Goal: Task Accomplishment & Management: Manage account settings

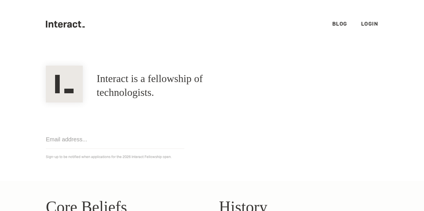
click at [369, 23] on link "Login" at bounding box center [369, 23] width 17 height 7
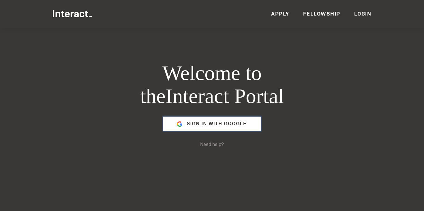
click at [220, 123] on span "Sign in with Google" at bounding box center [217, 124] width 60 height 14
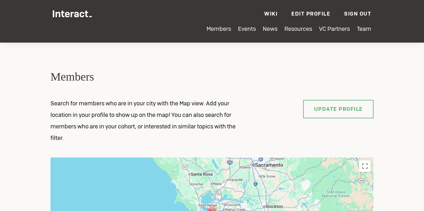
click at [307, 15] on link "Edit Profile" at bounding box center [310, 13] width 39 height 7
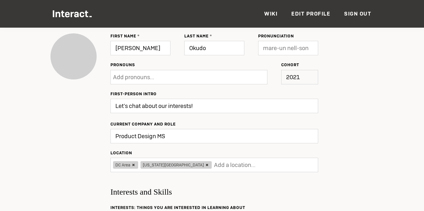
scroll to position [58, 0]
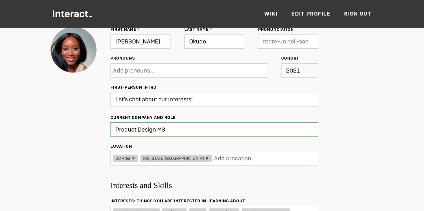
drag, startPoint x: 167, startPoint y: 129, endPoint x: 113, endPoint y: 129, distance: 53.9
click at [113, 129] on input "Product Design MS" at bounding box center [214, 130] width 208 height 14
click at [155, 129] on input "Partnerships @Fever" at bounding box center [214, 130] width 208 height 14
type input "Partnerships @Fever"
type input "Updating..."
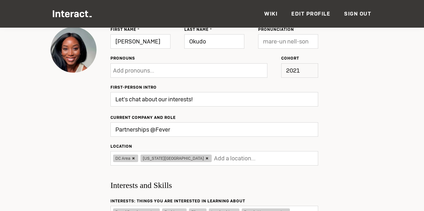
click at [133, 159] on icon at bounding box center [133, 158] width 5 height 5
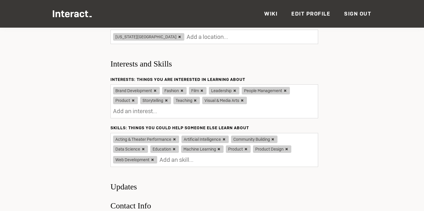
scroll to position [184, 0]
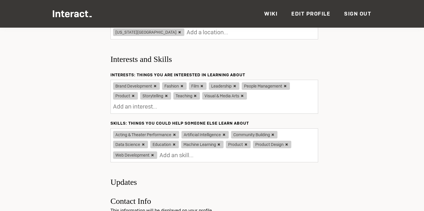
click at [185, 101] on input "text" at bounding box center [149, 107] width 72 height 12
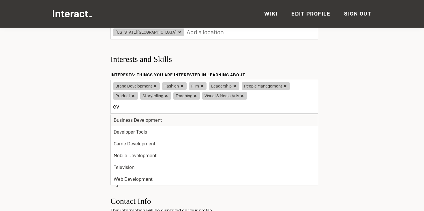
type input "e"
type input "Liv"
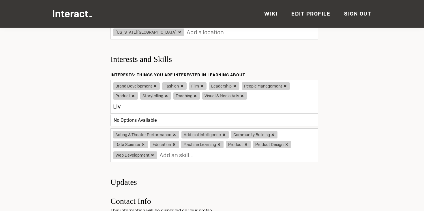
type input "Update"
type input "Live"
type input "Updated ✔"
type input "Li"
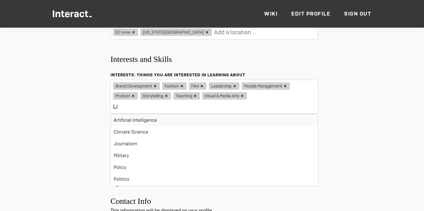
type input "Update"
type input "L"
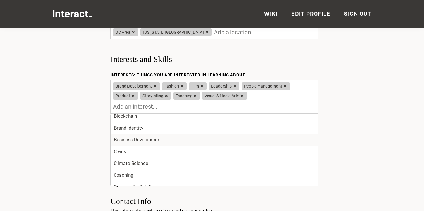
click at [174, 134] on li "Business Development" at bounding box center [214, 140] width 207 height 12
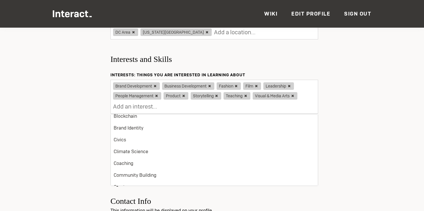
click at [155, 108] on input "text" at bounding box center [149, 107] width 72 height 12
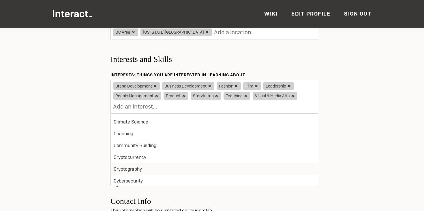
scroll to position [151, 0]
click at [155, 146] on li "Community Building" at bounding box center [214, 146] width 207 height 12
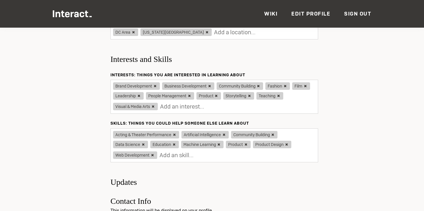
click at [153, 155] on icon at bounding box center [152, 155] width 5 height 5
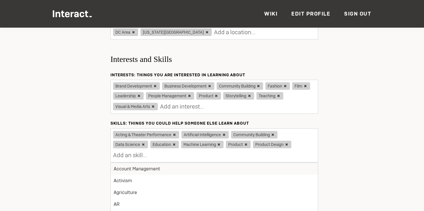
click at [144, 144] on icon at bounding box center [143, 144] width 5 height 5
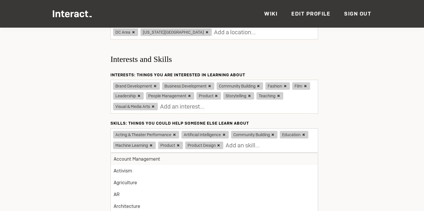
click at [177, 146] on icon at bounding box center [178, 145] width 5 height 5
click at [149, 146] on icon at bounding box center [151, 145] width 5 height 5
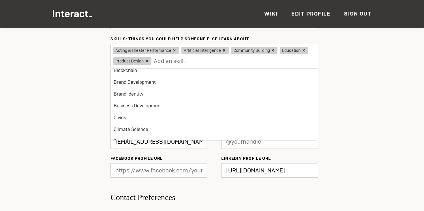
scroll to position [255, 0]
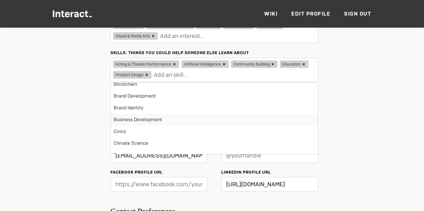
click at [149, 119] on li "Business Development" at bounding box center [214, 120] width 207 height 12
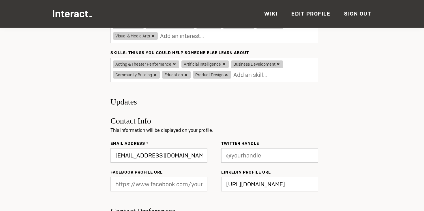
click at [235, 74] on input "text" at bounding box center [269, 75] width 72 height 12
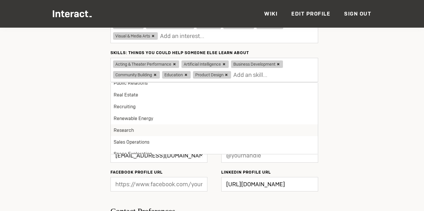
scroll to position [769, 0]
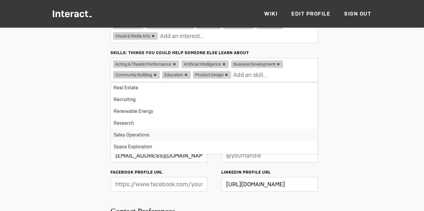
click at [155, 133] on li "Sales Operations" at bounding box center [214, 135] width 207 height 12
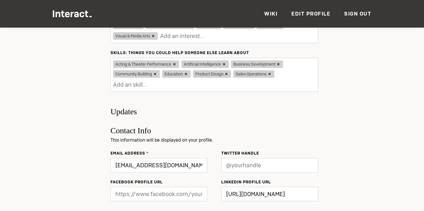
click at [151, 85] on input "text" at bounding box center [149, 85] width 72 height 12
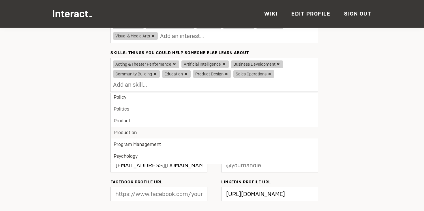
scroll to position [681, 0]
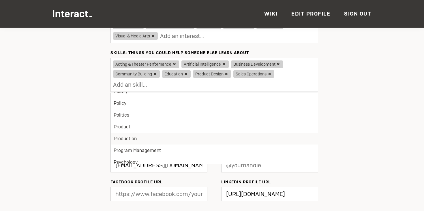
click at [139, 139] on li "Production" at bounding box center [214, 139] width 207 height 12
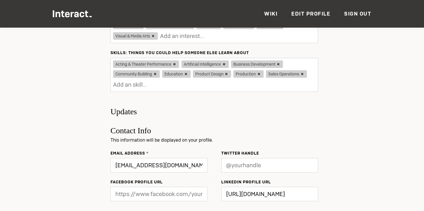
click at [127, 84] on input "text" at bounding box center [149, 85] width 72 height 12
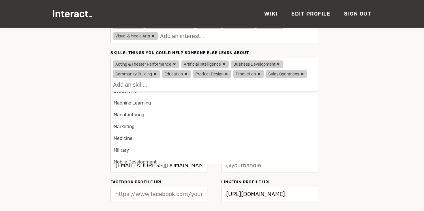
scroll to position [487, 0]
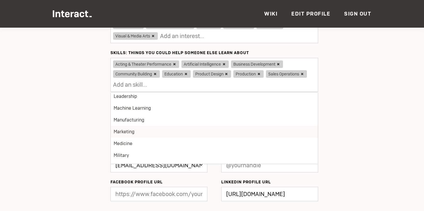
click at [138, 131] on li "Marketing" at bounding box center [214, 132] width 207 height 12
click at [157, 85] on input "text" at bounding box center [192, 85] width 72 height 12
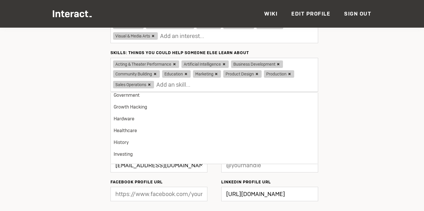
type input "Update"
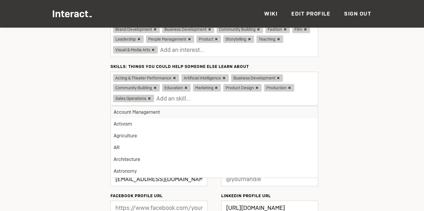
scroll to position [239, 0]
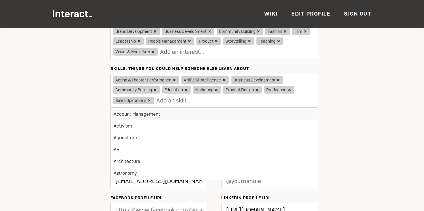
click at [71, 123] on div "Change First Name [PERSON_NAME] Last Name Okudo Pronunciation Pronouns ask me a…" at bounding box center [211, 98] width 323 height 532
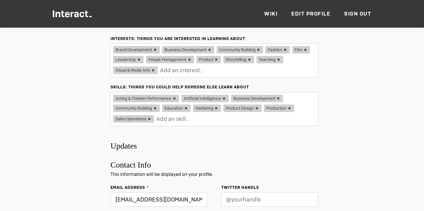
scroll to position [216, 0]
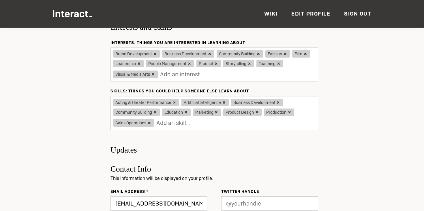
click at [85, 83] on div "Change First Name [PERSON_NAME] Last Name Okudo Pronunciation Pronouns ask me a…" at bounding box center [211, 120] width 323 height 532
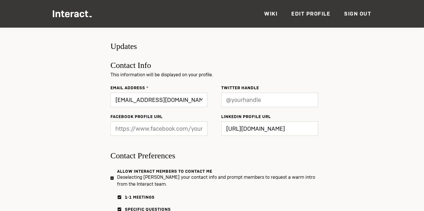
scroll to position [325, 0]
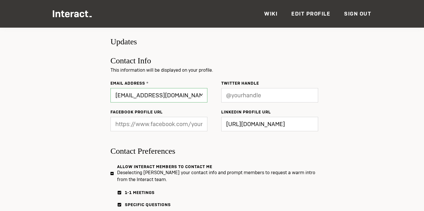
click at [137, 97] on input "[EMAIL_ADDRESS][DOMAIN_NAME]" at bounding box center [158, 95] width 97 height 14
type input "[EMAIL_ADDRESS][DOMAIN_NAME]"
click at [91, 113] on div "Change First Name [PERSON_NAME] Last Name Okudo Pronunciation Pronouns ask me a…" at bounding box center [211, 12] width 323 height 532
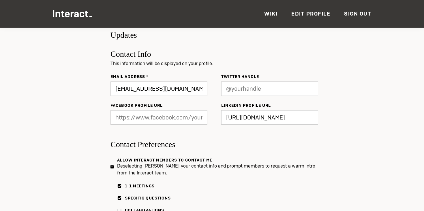
scroll to position [332, 0]
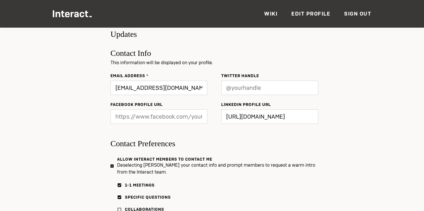
click at [91, 121] on div "Change First Name [PERSON_NAME] Last Name Okudo Pronunciation Pronouns ask me a…" at bounding box center [211, 4] width 323 height 532
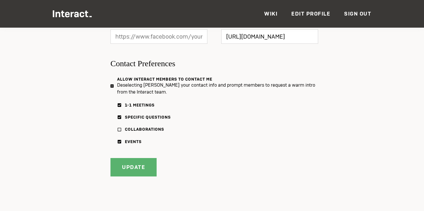
scroll to position [415, 0]
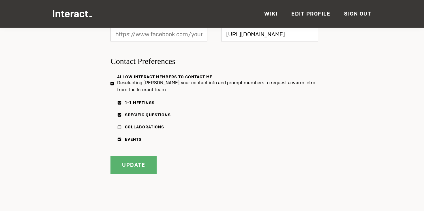
click at [112, 83] on icon at bounding box center [111, 83] width 3 height 3
click at [0, 0] on input "Allow Interact Members to contact me Deselecting [PERSON_NAME] your contact inf…" at bounding box center [0, 0] width 0 height 0
click at [112, 83] on icon at bounding box center [111, 84] width 3 height 4
click at [0, 0] on input "Allow Interact Members to contact me Deselecting [PERSON_NAME] your contact inf…" at bounding box center [0, 0] width 0 height 0
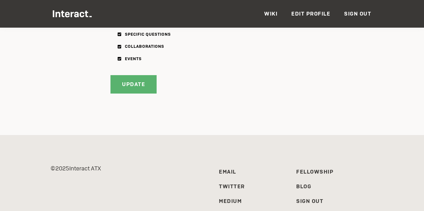
scroll to position [469, 0]
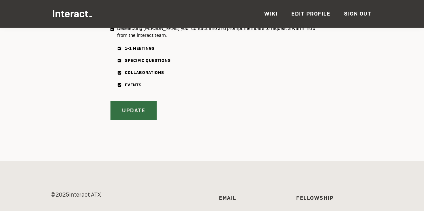
click at [127, 111] on input "Update" at bounding box center [133, 111] width 46 height 18
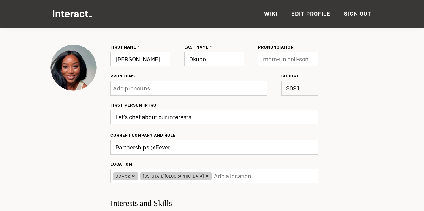
scroll to position [38, 0]
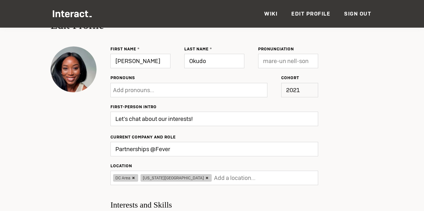
click at [133, 178] on icon at bounding box center [133, 178] width 5 height 5
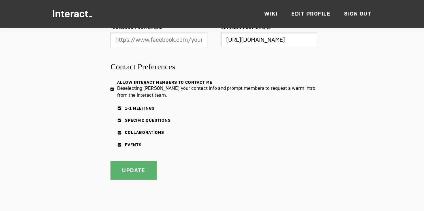
scroll to position [401, 0]
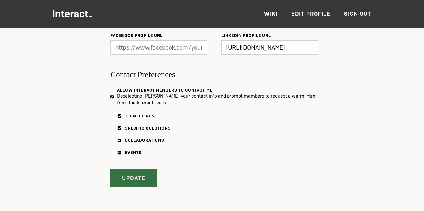
click at [121, 176] on input "Update" at bounding box center [133, 178] width 46 height 18
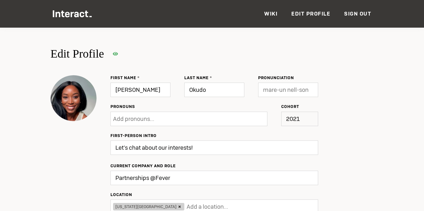
type input "Update"
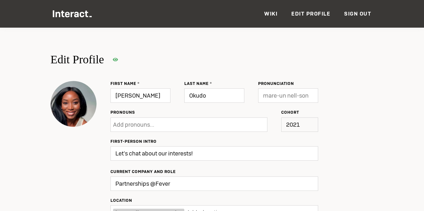
scroll to position [0, 0]
